Goal: Find specific page/section: Find specific page/section

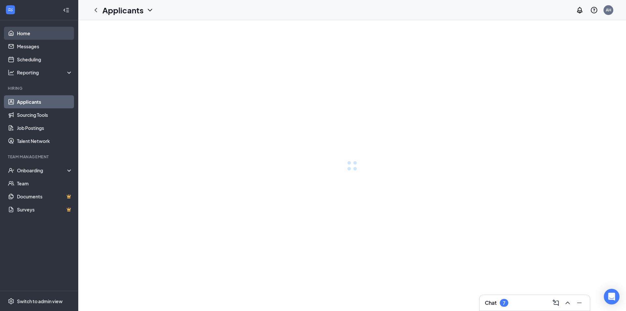
click at [22, 33] on link "Home" at bounding box center [45, 33] width 56 height 13
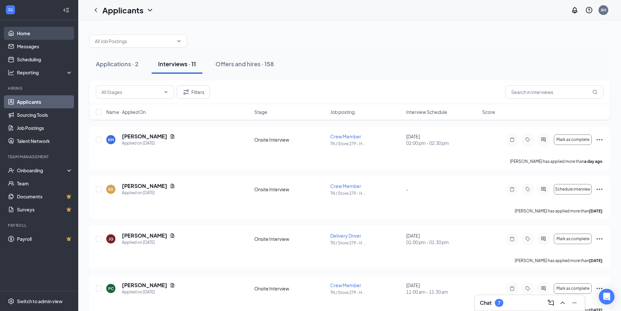
click at [22, 33] on link "Home" at bounding box center [45, 33] width 56 height 13
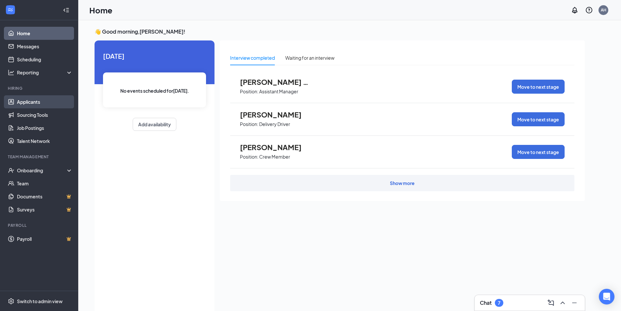
click at [29, 100] on link "Applicants" at bounding box center [45, 101] width 56 height 13
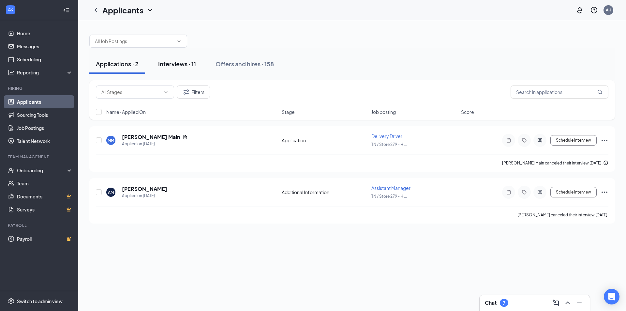
click at [174, 65] on div "Interviews · 11" at bounding box center [177, 64] width 38 height 8
